Goal: Task Accomplishment & Management: Use online tool/utility

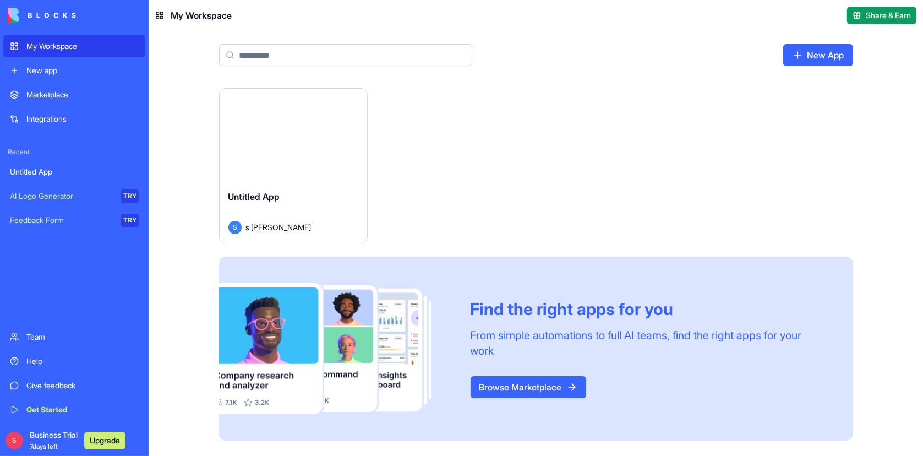
click at [304, 163] on div "Launch" at bounding box center [294, 135] width 148 height 92
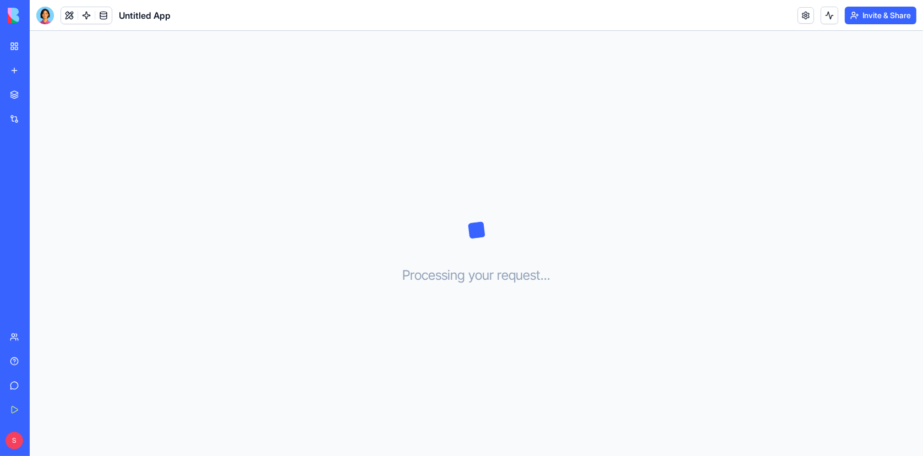
click at [474, 239] on icon at bounding box center [476, 230] width 55 height 55
click at [478, 277] on h3 "Processing your request . . ." at bounding box center [476, 275] width 148 height 18
